Goal: Information Seeking & Learning: Learn about a topic

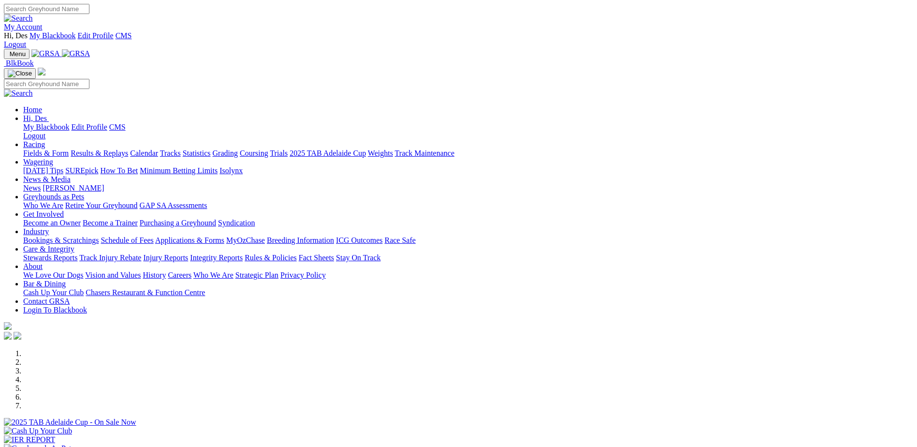
scroll to position [97, 0]
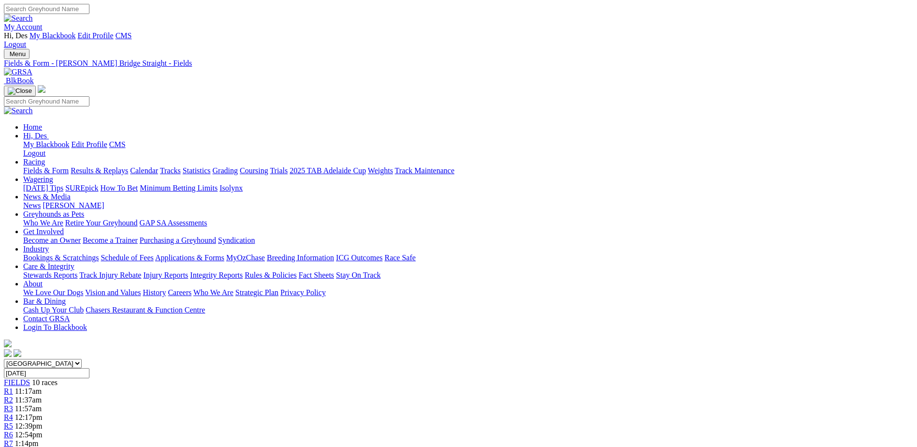
click at [43, 23] on link "My Account" at bounding box center [23, 27] width 39 height 8
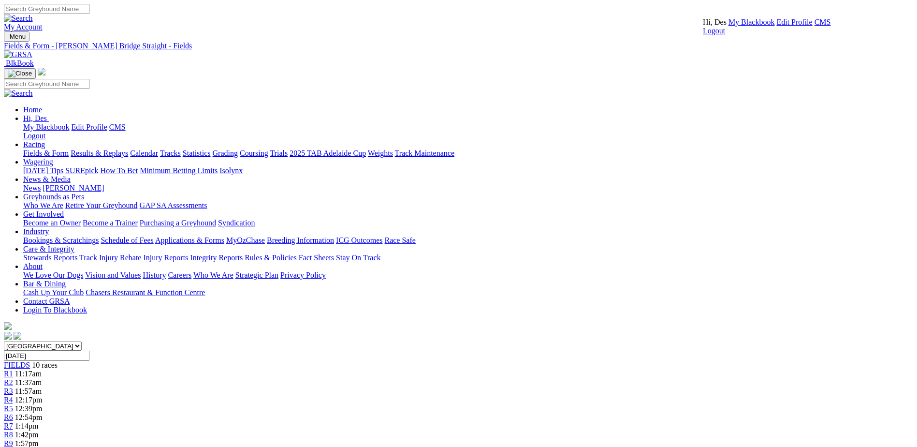
click at [814, 26] on link "CMS" at bounding box center [822, 22] width 16 height 8
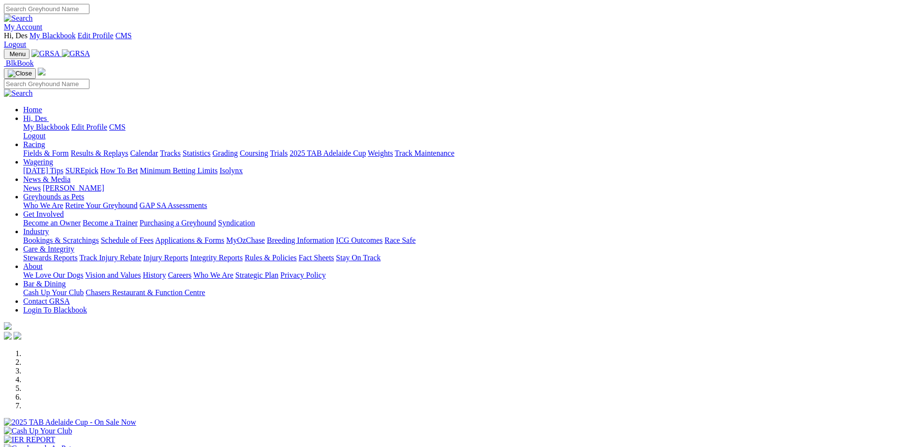
click at [77, 253] on link "Stewards Reports" at bounding box center [50, 257] width 54 height 8
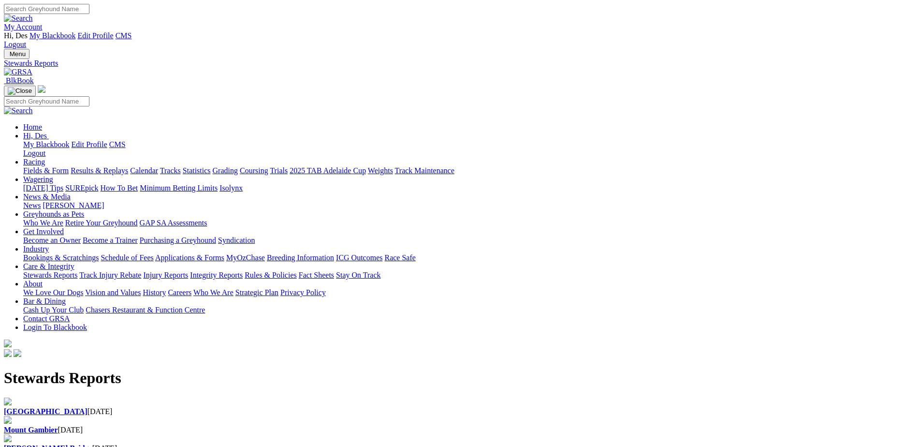
click at [87, 407] on b "Angle Park" at bounding box center [46, 411] width 84 height 8
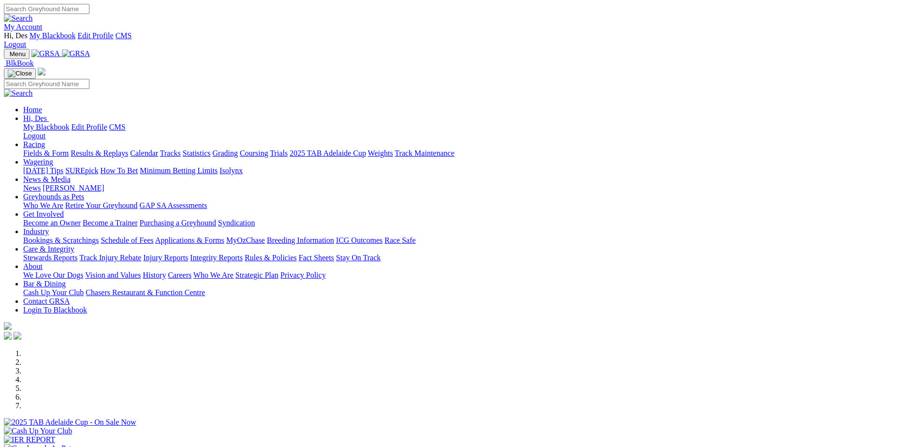
click at [297, 253] on link "Rules & Policies" at bounding box center [271, 257] width 52 height 8
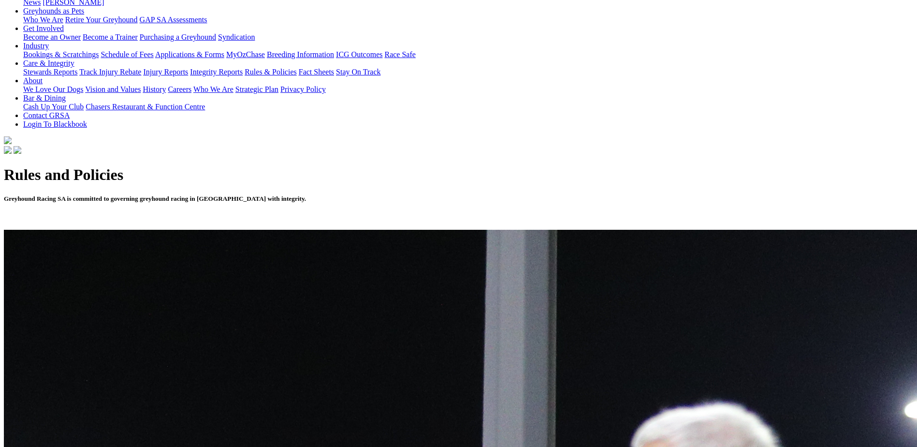
scroll to position [290, 0]
